Goal: Use online tool/utility: Utilize a website feature to perform a specific function

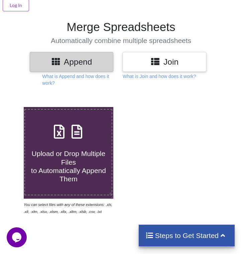
scroll to position [122, 0]
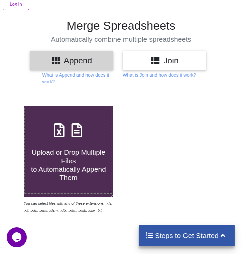
click at [68, 163] on span "Upload or Drop Multiple Files to Automatically Append Them" at bounding box center [68, 165] width 75 height 33
click at [13, 106] on input "Upload or Drop Multiple Files to Automatically Append Them" at bounding box center [13, 106] width 0 height 0
click at [67, 181] on label "Upload or Drop Multiple Files to Automatically Append Them" at bounding box center [68, 151] width 88 height 86
click at [13, 106] on input "Upload or Drop Multiple Files to Automatically Append Them" at bounding box center [13, 106] width 0 height 0
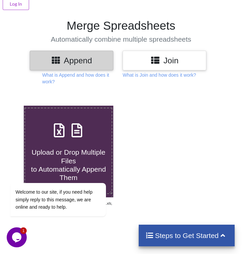
type input "C:\fakepath\krishnanagar 076.77.xlsx"
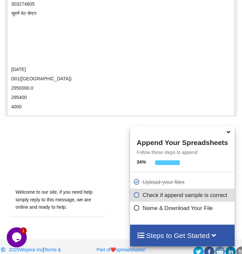
scroll to position [1907, 0]
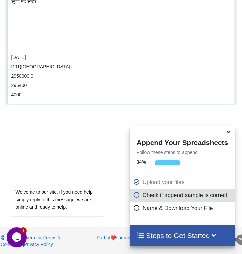
click at [137, 195] on icon at bounding box center [136, 194] width 7 height 6
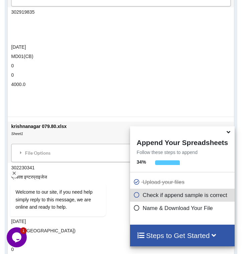
scroll to position [1580, 0]
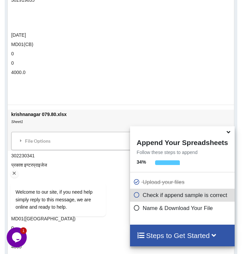
click at [89, 142] on div "Welcome to our site, if you need help simply reply to this message, we are onli…" at bounding box center [67, 171] width 120 height 101
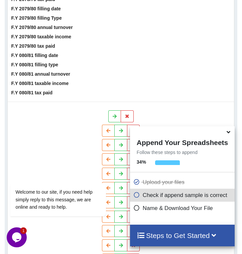
scroll to position [736, 0]
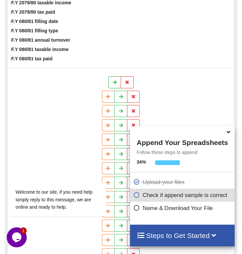
click at [112, 83] on icon at bounding box center [115, 82] width 6 height 4
click at [120, 96] on icon at bounding box center [121, 96] width 6 height 4
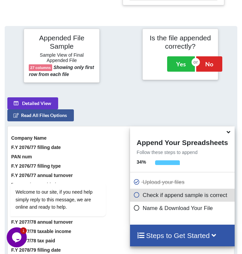
scroll to position [415, 0]
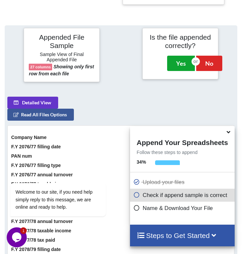
click at [179, 62] on button "Yes" at bounding box center [181, 63] width 28 height 15
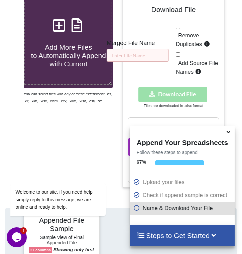
scroll to position [228, 0]
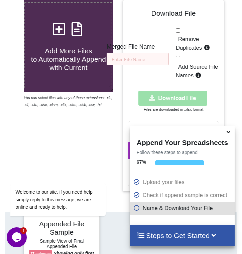
click at [177, 32] on input "Remove Duplicates" at bounding box center [178, 30] width 4 height 4
checkbox input "true"
click at [143, 60] on input "text" at bounding box center [137, 59] width 62 height 13
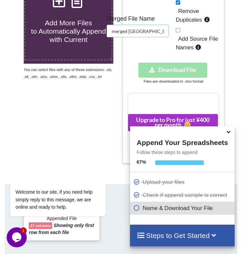
scroll to position [256, 0]
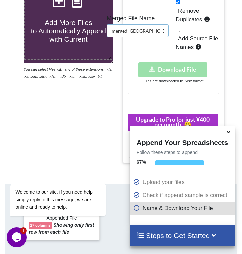
type input "merged [GEOGRAPHIC_DATA]"
click at [129, 64] on div "Download hidden Download File" at bounding box center [173, 69] width 91 height 15
click at [178, 71] on div "Download hidden Download File" at bounding box center [173, 69] width 91 height 15
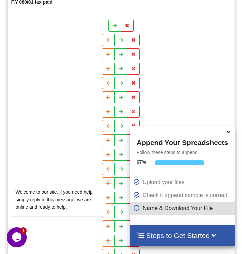
scroll to position [819, 0]
